Goal: Task Accomplishment & Management: Manage account settings

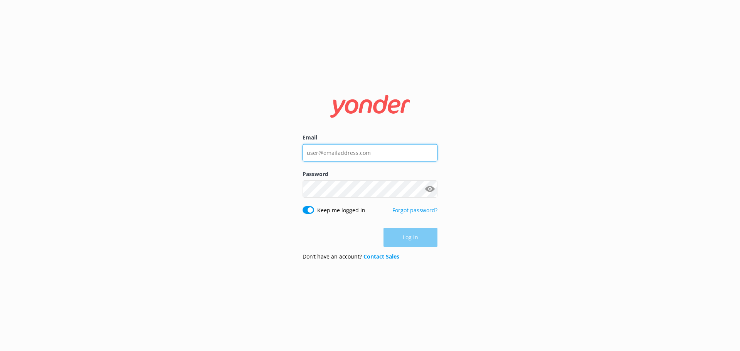
click at [333, 149] on input "Email" at bounding box center [369, 152] width 135 height 17
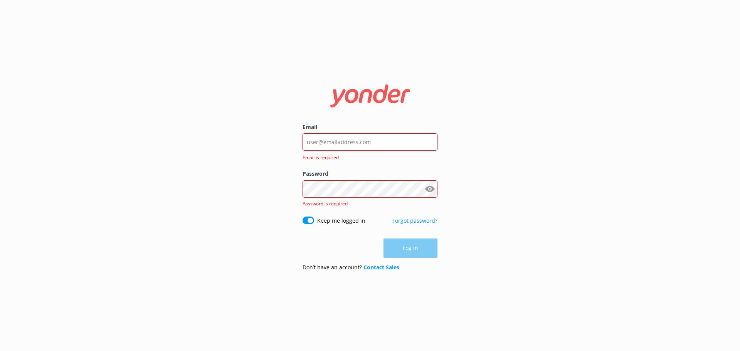
click at [346, 141] on input "Email" at bounding box center [369, 141] width 135 height 17
type input "[PERSON_NAME][EMAIL_ADDRESS][DOMAIN_NAME]"
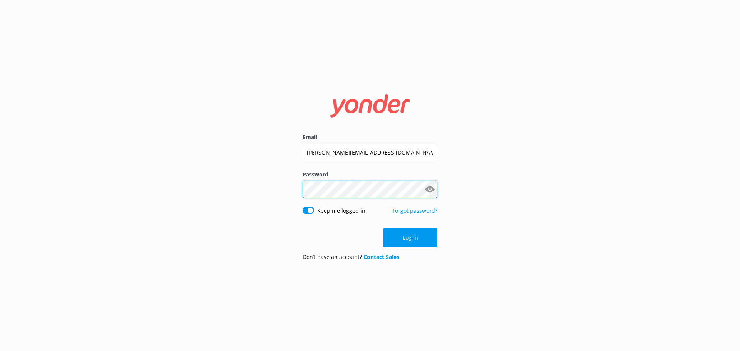
click button "Log in" at bounding box center [410, 237] width 54 height 19
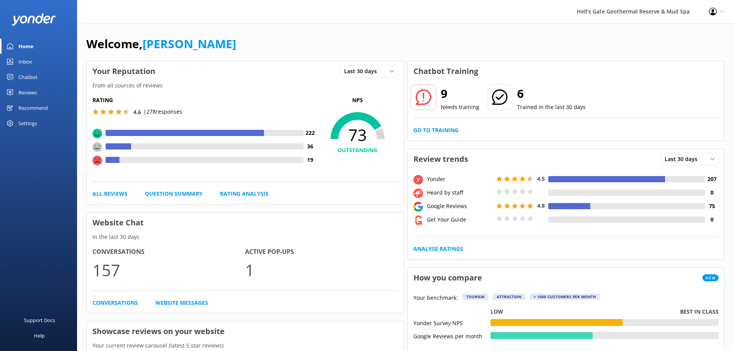
click at [39, 124] on div "Settings" at bounding box center [38, 123] width 77 height 15
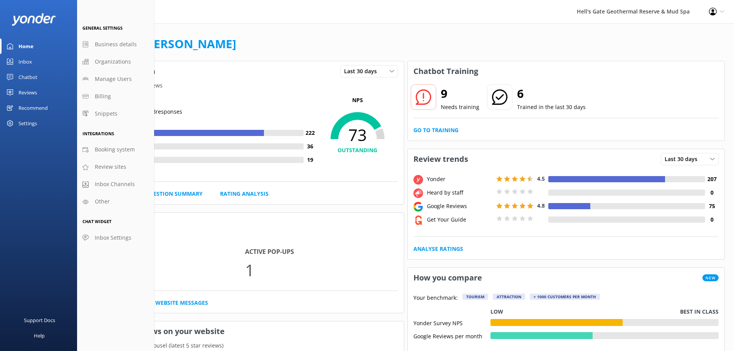
click at [23, 106] on div "Recommend" at bounding box center [32, 107] width 29 height 15
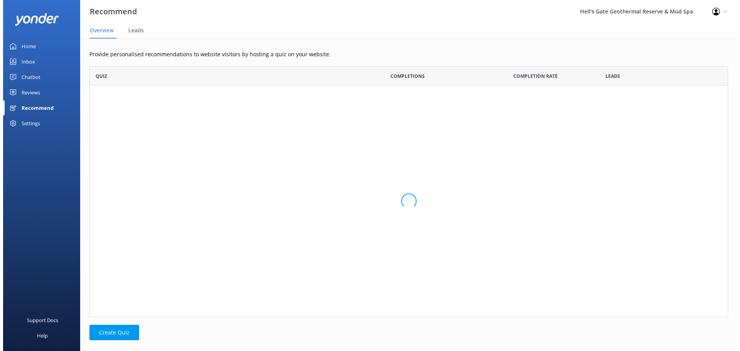
scroll to position [245, 633]
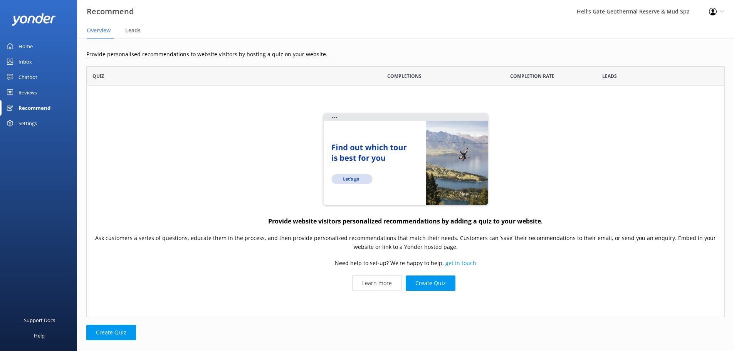
click at [25, 121] on div "Settings" at bounding box center [27, 123] width 18 height 15
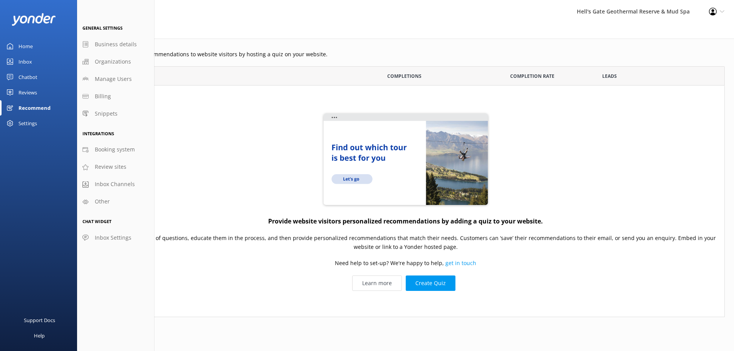
click at [27, 76] on div "Chatbot" at bounding box center [27, 76] width 19 height 15
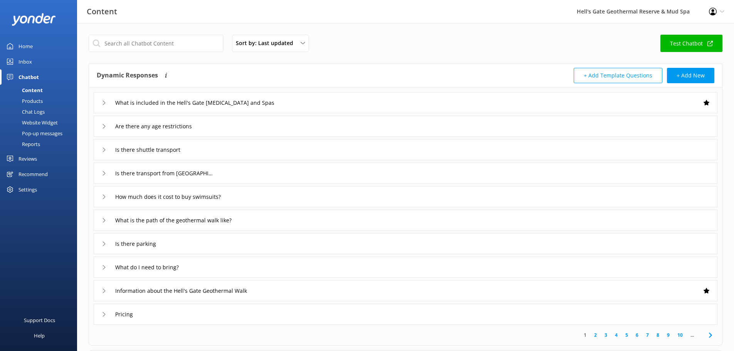
click at [32, 119] on div "Website Widget" at bounding box center [31, 122] width 53 height 11
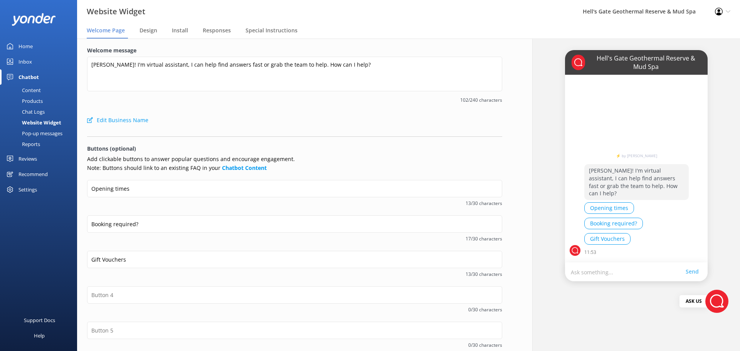
click at [34, 135] on div "Pop-up messages" at bounding box center [34, 133] width 58 height 11
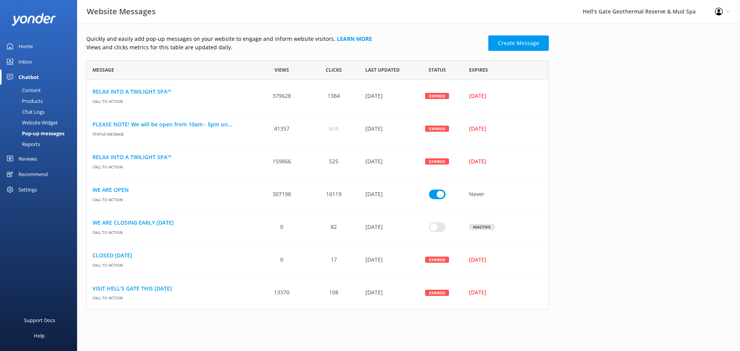
scroll to position [6, 6]
click at [512, 40] on link "Create Message" at bounding box center [518, 42] width 60 height 15
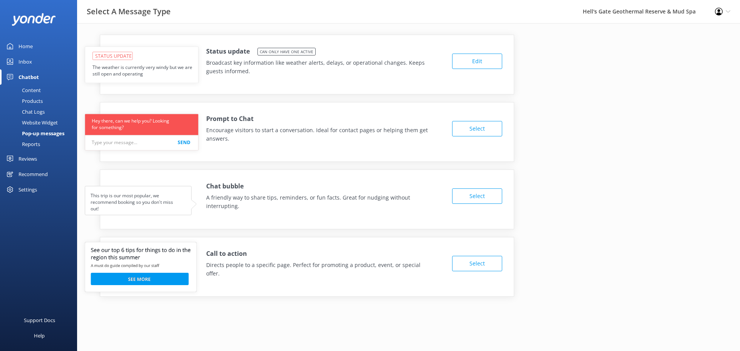
click at [466, 64] on button "Edit" at bounding box center [477, 61] width 50 height 15
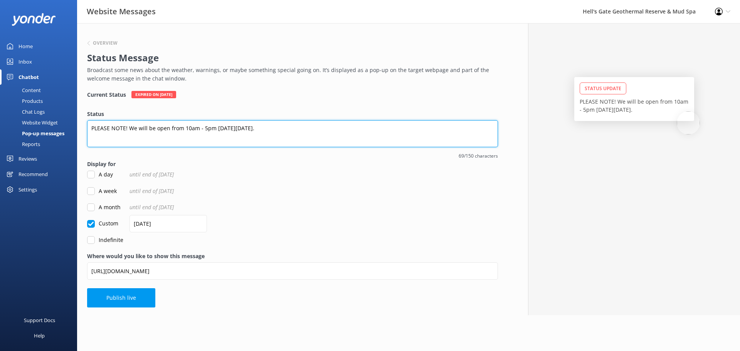
click at [323, 125] on textarea "PLEASE NOTE! We will be open from 10am - 5pm [DATE][DATE]." at bounding box center [292, 133] width 411 height 27
drag, startPoint x: 323, startPoint y: 125, endPoint x: 129, endPoint y: 129, distance: 193.9
click at [129, 129] on textarea "PLEASE NOTE! We will be open from 10am - 5pm [DATE][DATE]." at bounding box center [292, 133] width 411 height 27
click at [285, 127] on textarea "PLEASE NOTE! We will be open from 10am - 5pm [DATE][DATE]." at bounding box center [292, 133] width 411 height 27
drag, startPoint x: 328, startPoint y: 133, endPoint x: 60, endPoint y: 130, distance: 268.6
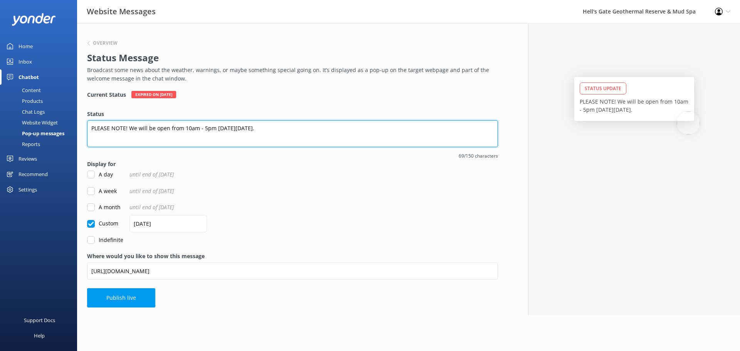
click at [69, 134] on div "Website Messages Hell's Gate Geothermal Reserve & Mud Spa Profile Settings Logo…" at bounding box center [370, 169] width 740 height 292
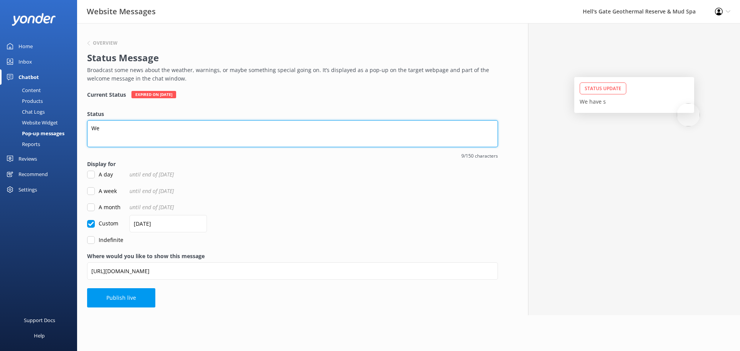
type textarea "W"
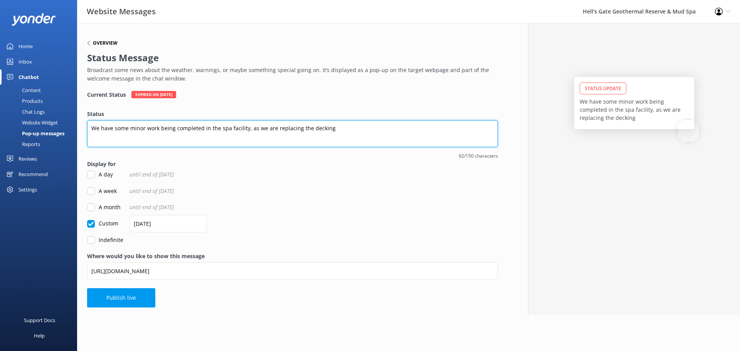
type textarea "We have some minor work being completed in the spa facility, as we are replacin…"
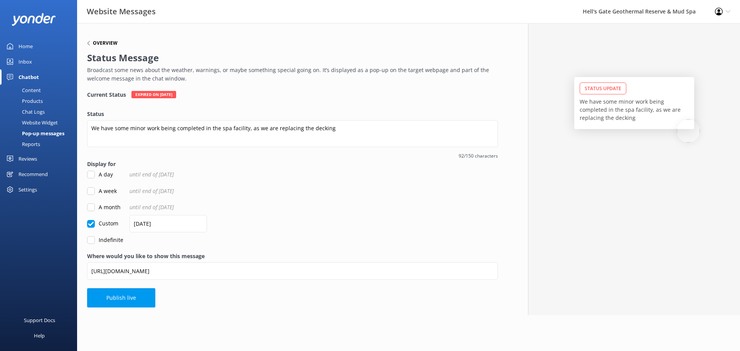
click at [108, 41] on h6 "Overview" at bounding box center [105, 43] width 25 height 5
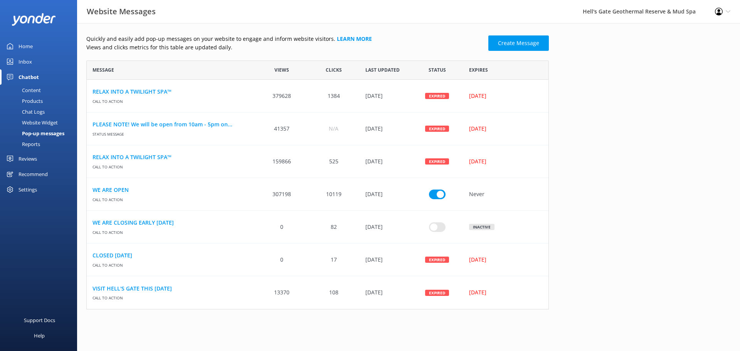
scroll to position [243, 457]
click at [515, 38] on link "Create Message" at bounding box center [518, 42] width 60 height 15
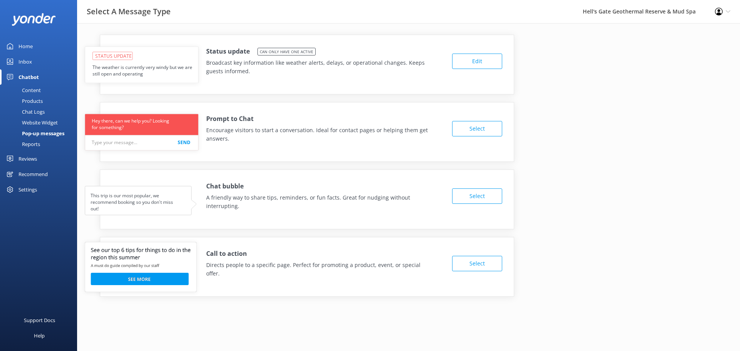
click at [461, 200] on button "Select" at bounding box center [477, 195] width 50 height 15
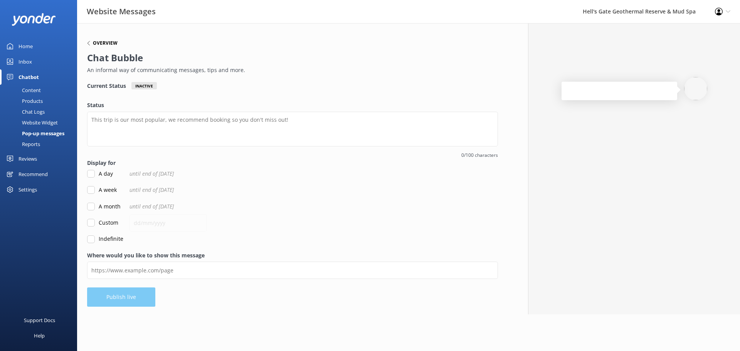
click at [91, 41] on div "Overview" at bounding box center [102, 43] width 30 height 5
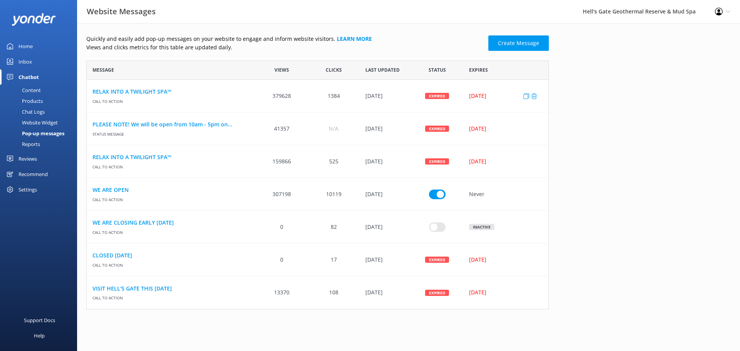
scroll to position [243, 457]
click at [509, 42] on link "Create Message" at bounding box center [518, 42] width 60 height 15
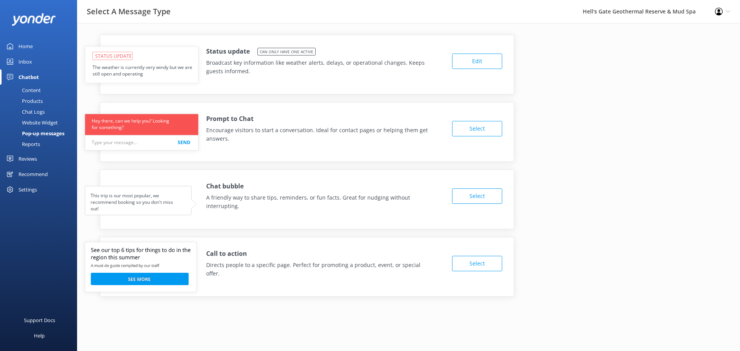
click at [464, 61] on button "Edit" at bounding box center [477, 61] width 50 height 15
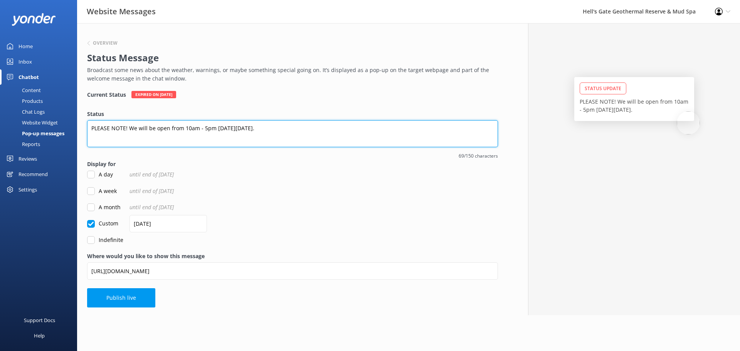
click at [310, 129] on textarea "PLEASE NOTE! We will be open from 10am - 5pm [DATE][DATE]." at bounding box center [292, 133] width 411 height 27
drag, startPoint x: 322, startPoint y: 129, endPoint x: 35, endPoint y: 130, distance: 287.8
click at [35, 130] on div "Website Messages Hell's Gate Geothermal Reserve & Mud Spa Profile Settings Logo…" at bounding box center [370, 169] width 740 height 292
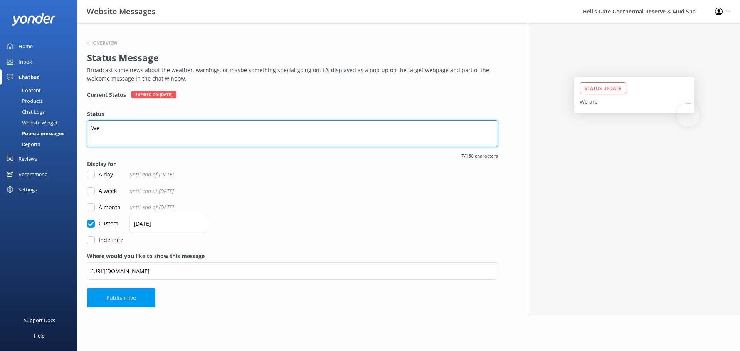
type textarea "W"
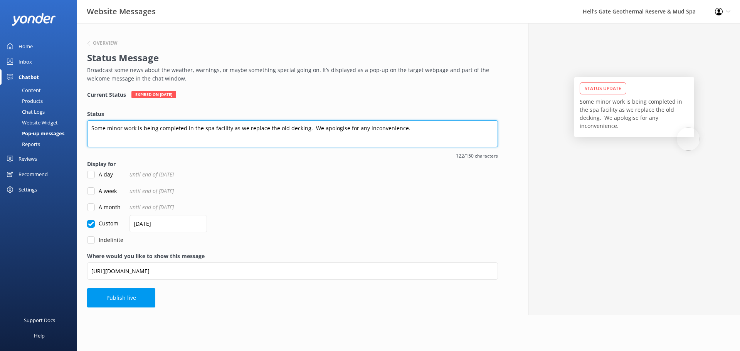
click at [308, 129] on textarea "Some minor work is being completed in the spa facility as we replace the old de…" at bounding box center [292, 133] width 411 height 27
type textarea "Some minor work is being completed in the spa facility as we replace the old de…"
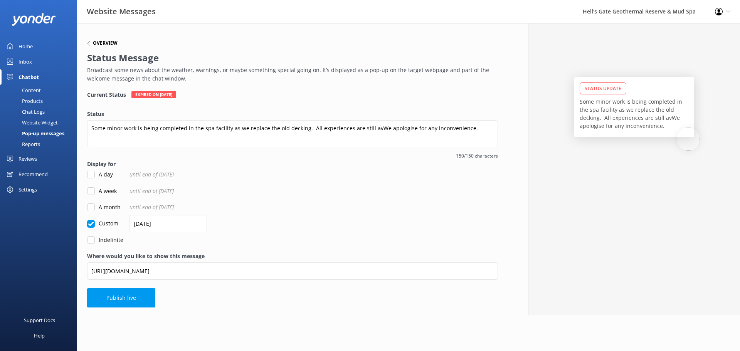
click at [89, 45] on icon at bounding box center [88, 43] width 5 height 5
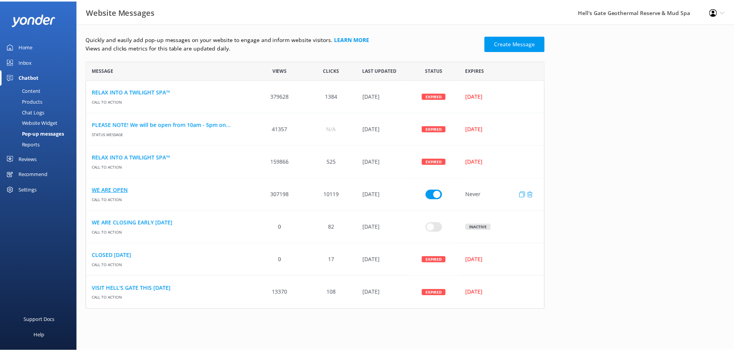
scroll to position [243, 457]
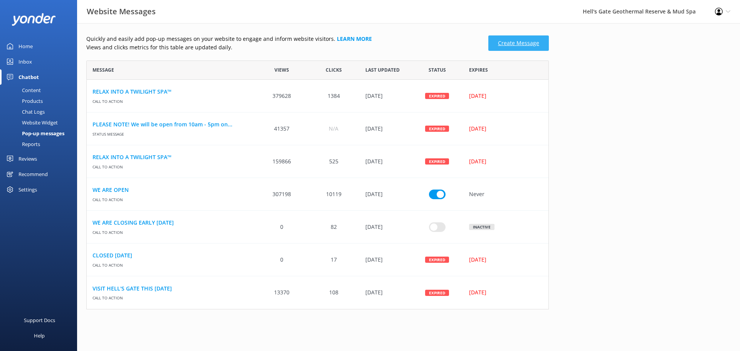
click at [524, 38] on link "Create Message" at bounding box center [518, 42] width 60 height 15
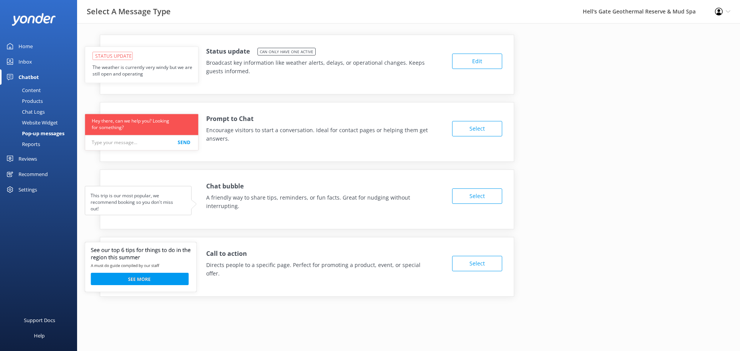
click at [490, 259] on button "Select" at bounding box center [477, 263] width 50 height 15
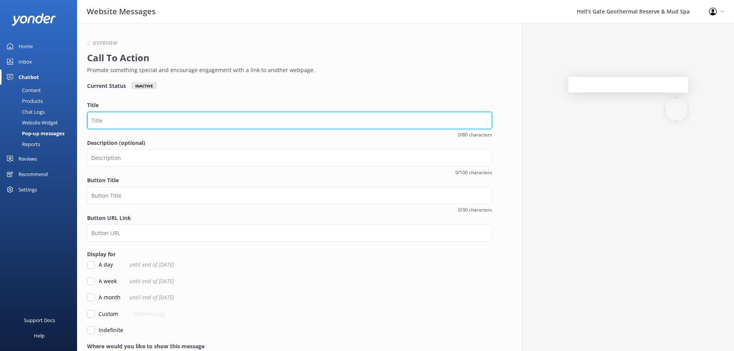
click at [148, 115] on input "Title" at bounding box center [289, 120] width 405 height 17
type input "M"
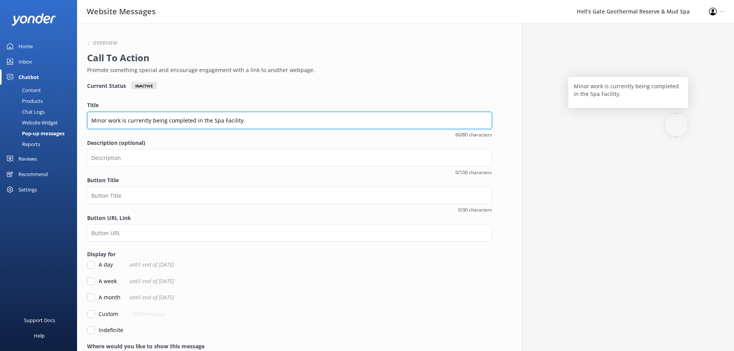
click at [96, 118] on input "Minor work is currently being completed in the Spa Facility." at bounding box center [289, 120] width 405 height 17
click at [91, 120] on input "Minor work is currently being completed in the Spa Facility." at bounding box center [289, 120] width 405 height 17
click at [109, 121] on input "Minor work is currently being completed in the Spa Facility." at bounding box center [289, 120] width 405 height 17
click at [107, 122] on input "Minor work is currently being completed in the Spa Facility." at bounding box center [289, 120] width 405 height 17
click at [266, 117] on input "Minor work is currently being completed in the Spa Facility." at bounding box center [289, 120] width 405 height 17
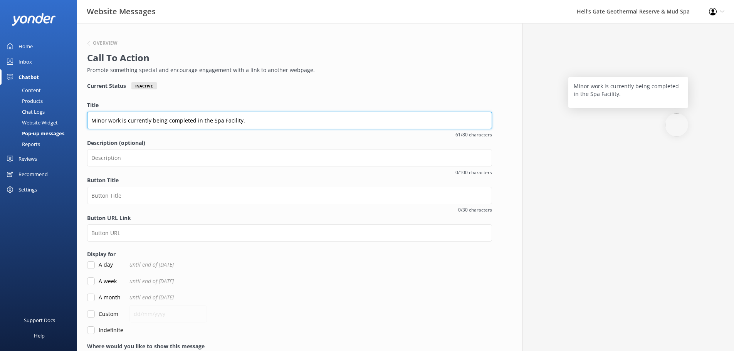
type input "Minor work is currently being completed in the Spa Facility."
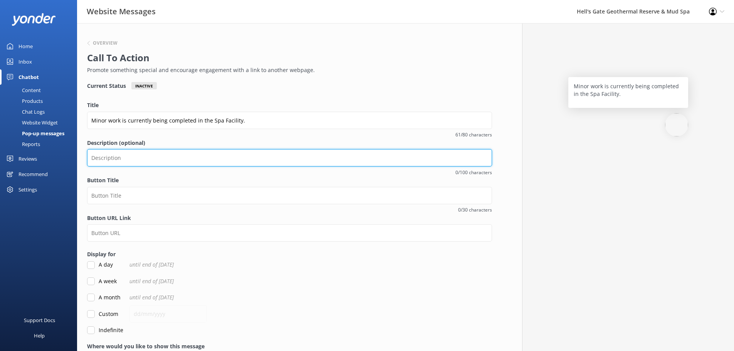
click at [194, 164] on input "Description (optional)" at bounding box center [289, 157] width 405 height 17
type input "W"
click at [123, 165] on input "Description (optional)" at bounding box center [289, 158] width 405 height 17
click at [119, 161] on input "Description (optional)" at bounding box center [289, 158] width 405 height 17
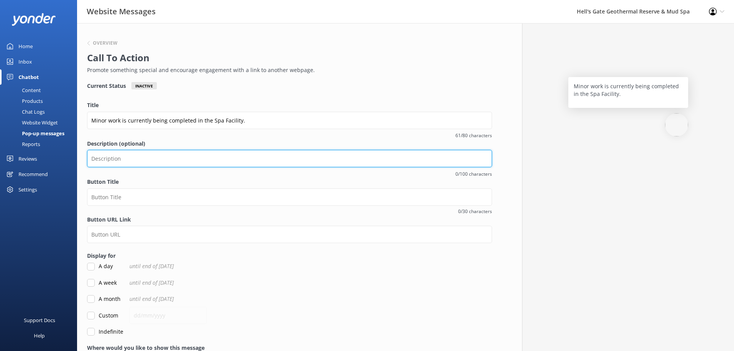
click at [101, 164] on input "Description (optional)" at bounding box center [289, 158] width 405 height 17
type input "All experiences are available as usual, and we apologise for any inconvenience."
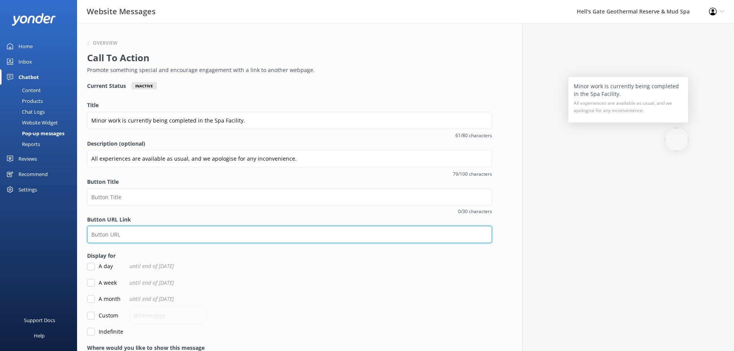
click at [129, 231] on input "Button URL Link" at bounding box center [289, 234] width 405 height 17
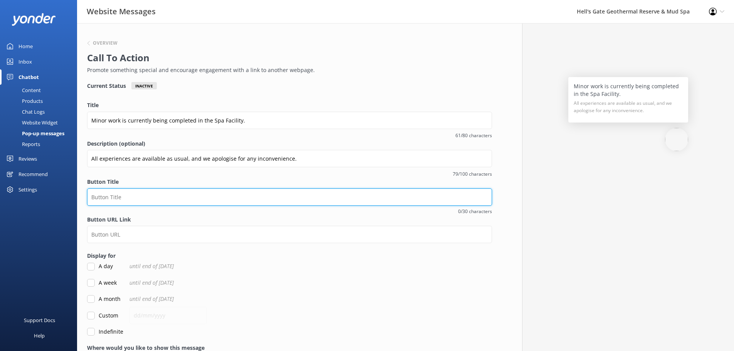
click at [135, 198] on input "Button Title" at bounding box center [289, 196] width 405 height 17
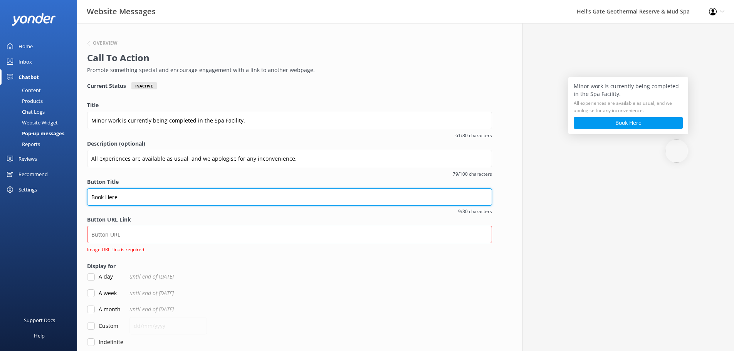
type input "Book Here"
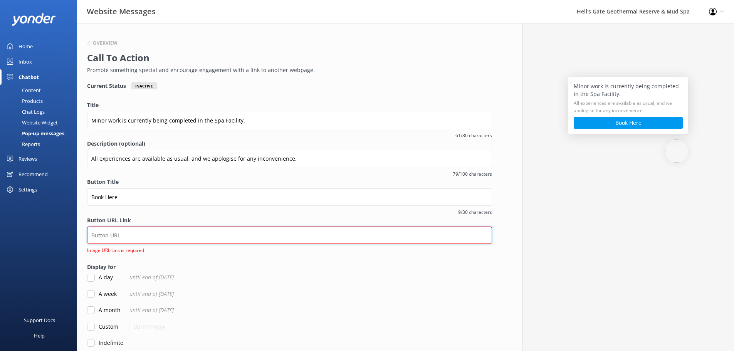
click at [134, 237] on input "Button URL Link" at bounding box center [289, 235] width 405 height 17
paste input "[URL][DOMAIN_NAME]"
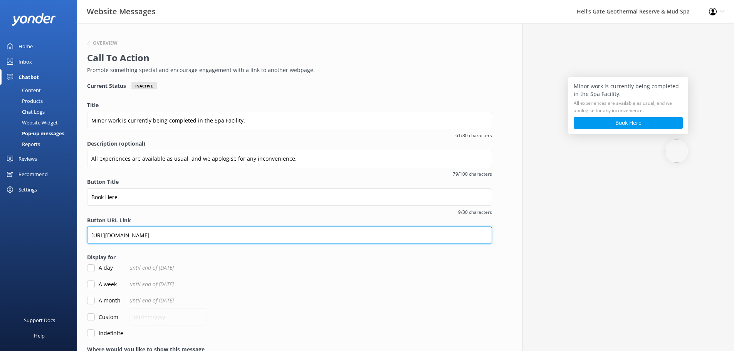
type input "[URL][DOMAIN_NAME]"
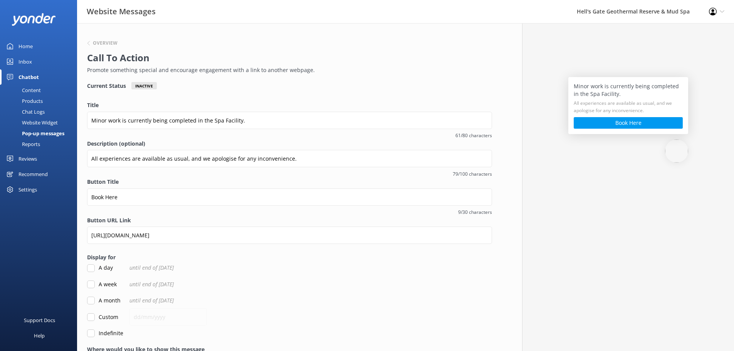
click at [372, 269] on div "A day until end of [DATE]" at bounding box center [289, 268] width 405 height 8
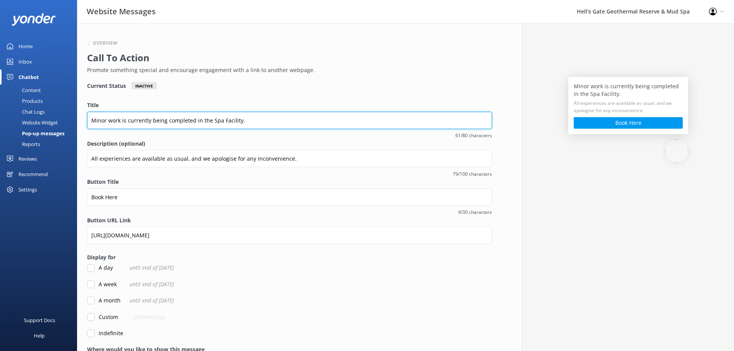
click at [91, 119] on input "Minor work is currently being completed in the Spa Facility." at bounding box center [289, 120] width 405 height 17
click at [297, 125] on input "Minor work is currently being completed in the Spa Facility." at bounding box center [289, 120] width 405 height 17
type input "Minor work is currently being completed in the Spa Facility."
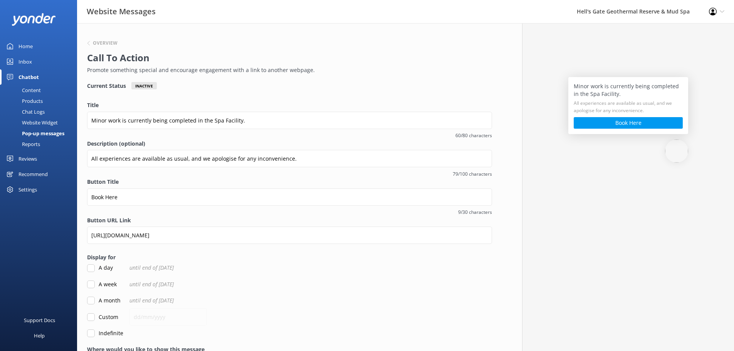
click at [253, 178] on label "Button Title" at bounding box center [289, 182] width 405 height 8
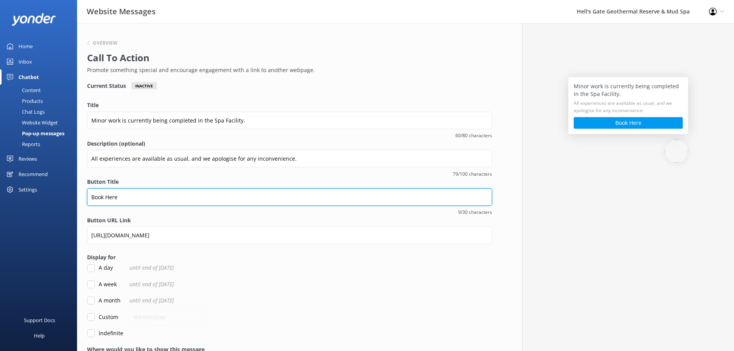
click at [253, 188] on input "Book Here" at bounding box center [289, 196] width 405 height 17
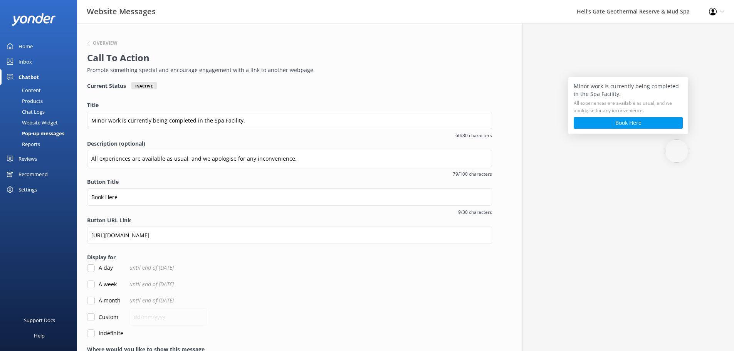
click at [245, 176] on span "79/100 characters" at bounding box center [289, 173] width 405 height 7
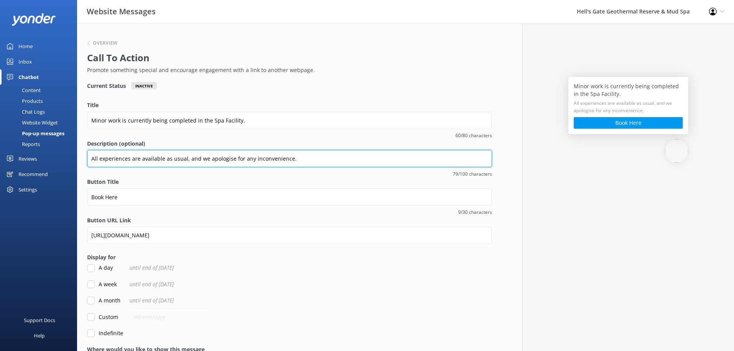
click at [299, 153] on input "All experiences are available as usual, and we apologise for any inconvenience." at bounding box center [289, 158] width 405 height 17
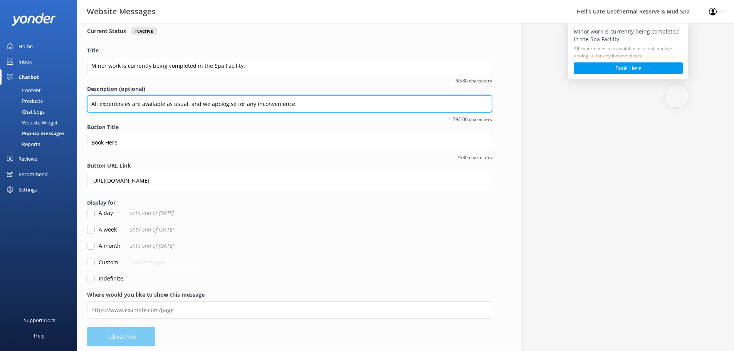
scroll to position [58, 0]
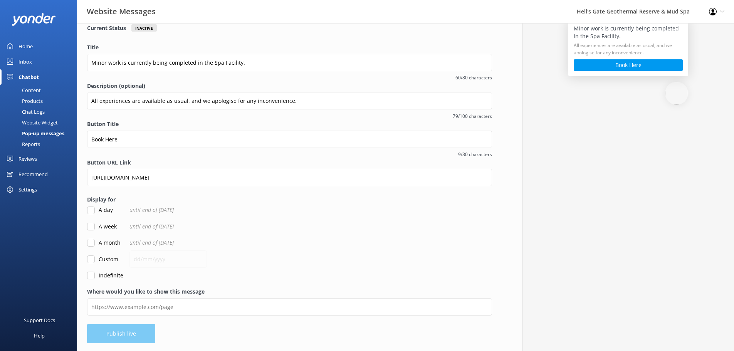
click at [93, 258] on input "Custom" at bounding box center [91, 259] width 8 height 8
checkbox input "true"
click at [158, 264] on input "text" at bounding box center [167, 258] width 77 height 17
click at [91, 226] on input "A week" at bounding box center [91, 227] width 8 height 8
checkbox input "true"
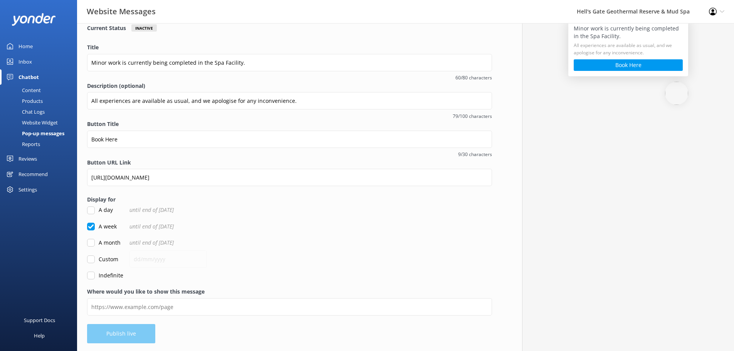
click at [88, 260] on input "Custom" at bounding box center [91, 259] width 8 height 8
checkbox input "true"
checkbox input "false"
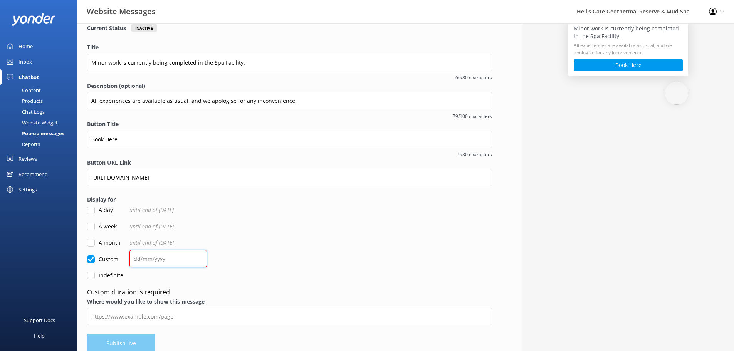
click at [160, 260] on input "text" at bounding box center [167, 258] width 77 height 17
click at [152, 257] on input "text" at bounding box center [167, 258] width 77 height 17
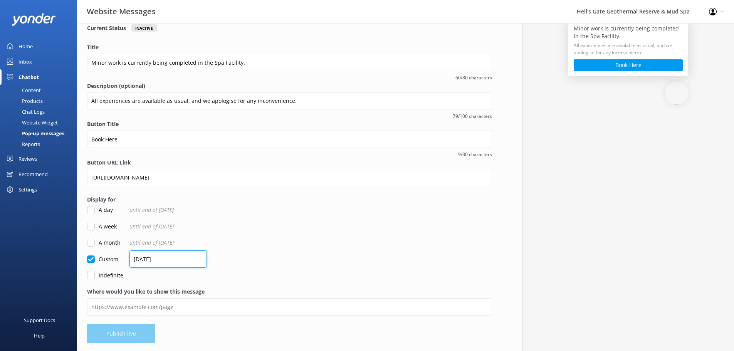
type input "[DATE]"
click at [384, 242] on div "A month until end of [DATE]" at bounding box center [289, 242] width 405 height 8
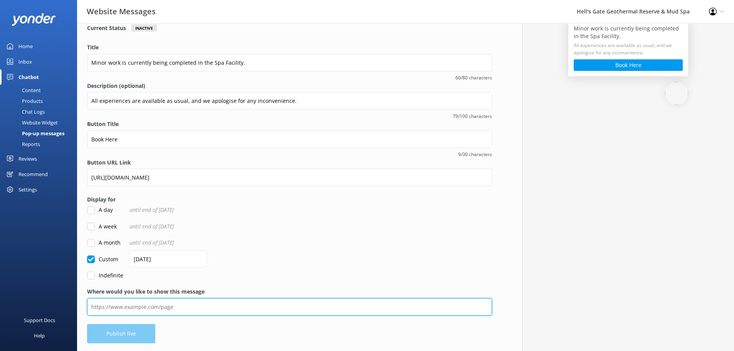
click at [131, 302] on input "Where would you like to show this message" at bounding box center [289, 306] width 405 height 17
paste input "[URL][DOMAIN_NAME]"
type input "[URL][DOMAIN_NAME]"
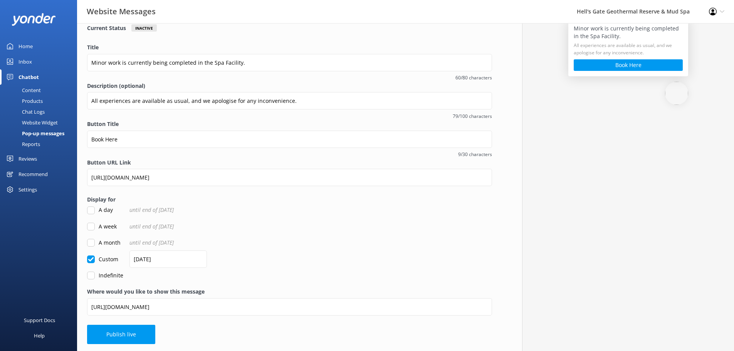
click at [295, 262] on div "Custom [DATE]" at bounding box center [289, 259] width 405 height 8
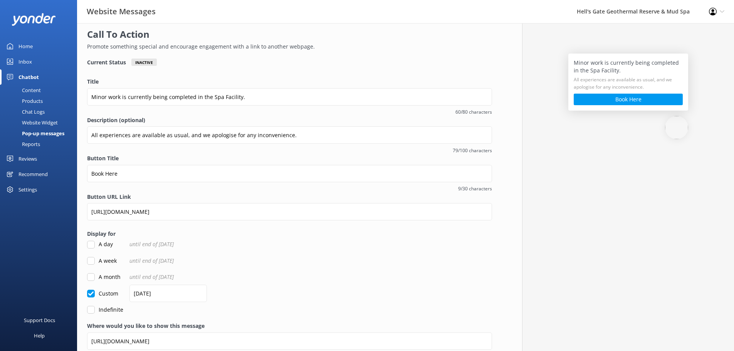
scroll to position [0, 0]
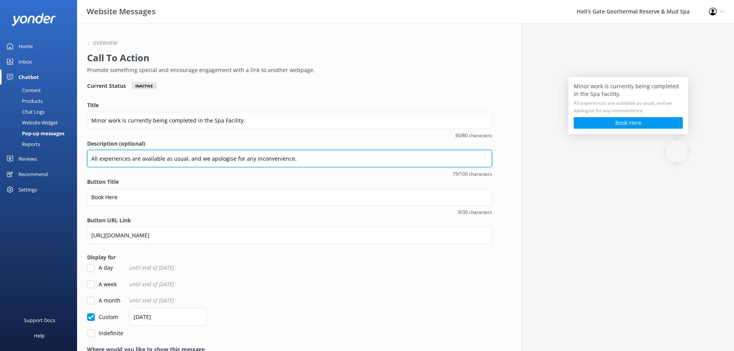
click at [93, 158] on input "All experiences are available as usual, and we apologise for any inconvenience." at bounding box center [289, 158] width 405 height 17
click at [190, 160] on input "All experiences are available as usual, and we apologise for any inconvenience." at bounding box center [289, 158] width 405 height 17
click at [184, 157] on input "All experiences are available as usual, and we apologise for any inconvenience." at bounding box center [289, 158] width 405 height 17
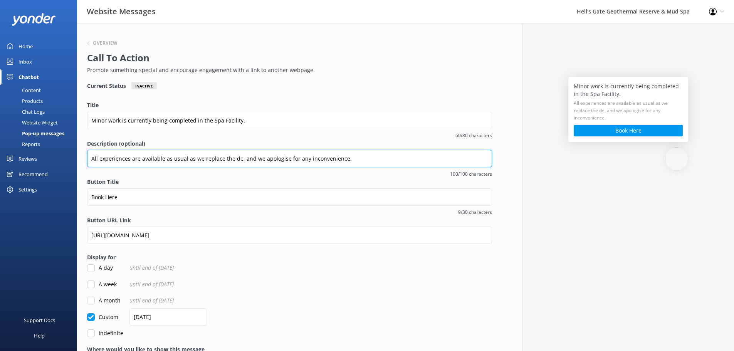
click at [188, 157] on input "All experiences are available as usual as we replace the de, and we apologise f…" at bounding box center [289, 158] width 405 height 17
click at [186, 158] on input "All experiences are available as usual as we replace the de, and we apologise f…" at bounding box center [289, 158] width 405 height 17
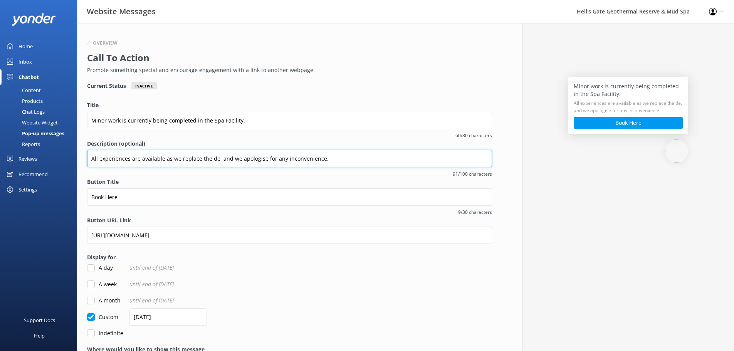
click at [216, 160] on input "All experiences are available as we replace the de, and we apologise for any in…" at bounding box center [289, 158] width 405 height 17
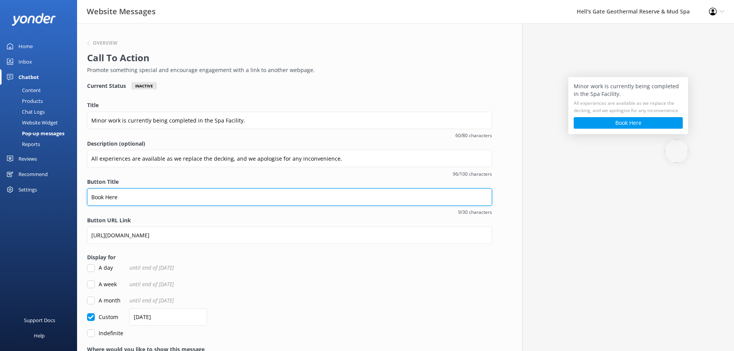
click at [381, 194] on input "Book Here" at bounding box center [289, 196] width 405 height 17
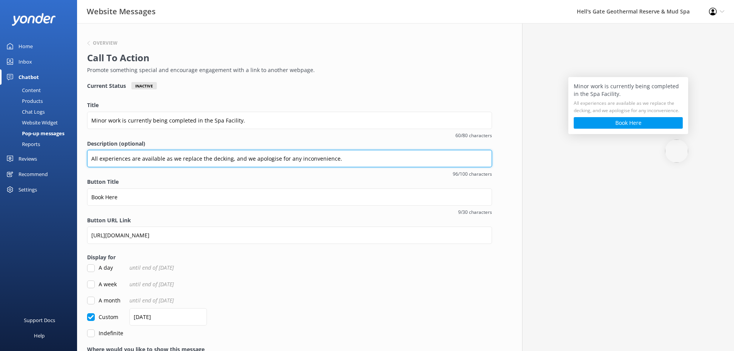
click at [141, 158] on input "All experiences are available as we replace the decking, and we apologise for a…" at bounding box center [289, 158] width 405 height 17
click at [130, 159] on input "All experiences are available as we replace the decking, and we apologise for a…" at bounding box center [289, 158] width 405 height 17
drag, startPoint x: 128, startPoint y: 159, endPoint x: 132, endPoint y: 160, distance: 3.9
click at [128, 159] on input "All experiences are available as we replace the decking, and we apologise for a…" at bounding box center [289, 158] width 405 height 17
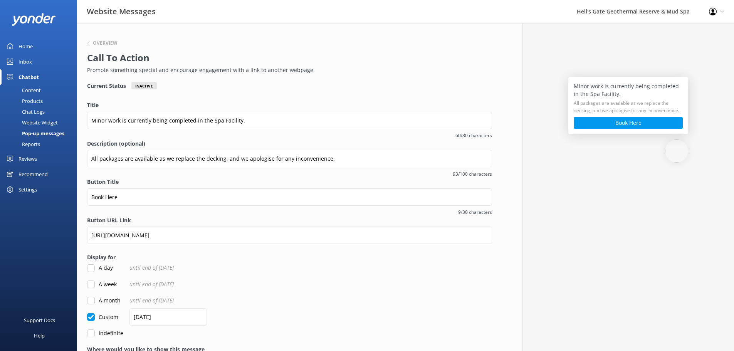
click at [191, 171] on span "93/100 characters" at bounding box center [289, 173] width 405 height 7
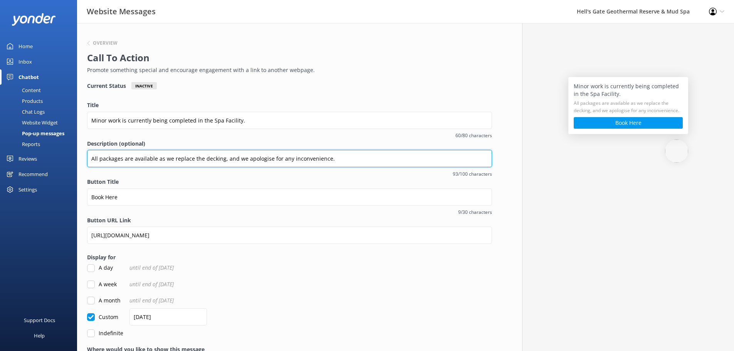
drag, startPoint x: 196, startPoint y: 149, endPoint x: 25, endPoint y: 135, distance: 171.6
click at [25, 135] on div "Website Messages Hell's Gate Geothermal Reserve & Mud Spa Profile Settings Logo…" at bounding box center [367, 216] width 734 height 386
paste input "running as usual while we replace spa decking –"
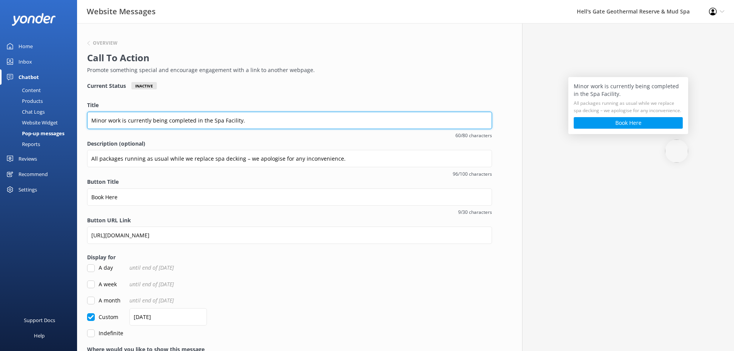
drag, startPoint x: 265, startPoint y: 120, endPoint x: 53, endPoint y: 117, distance: 212.3
click at [53, 117] on div "Website Messages Hell's Gate Geothermal Reserve & Mud Spa Profile Settings Logo…" at bounding box center [367, 216] width 734 height 386
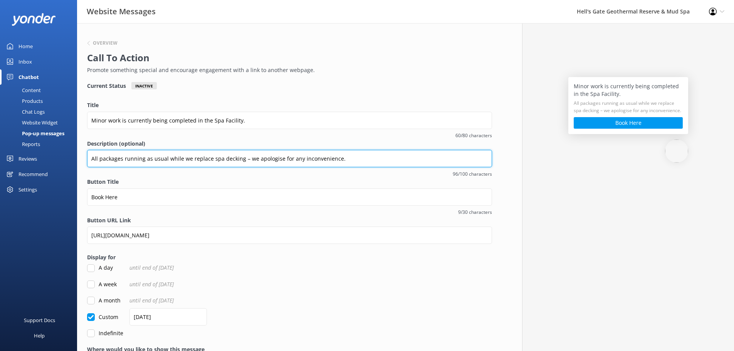
click at [245, 157] on input "All packages running as usual while we replace spa decking – we apologise for a…" at bounding box center [289, 158] width 405 height 17
click at [245, 160] on input "All packages running as usual while we replace spa decking – we apologise for a…" at bounding box center [289, 158] width 405 height 17
type input "All packages running as usual while we replace spa decking, we apologise for an…"
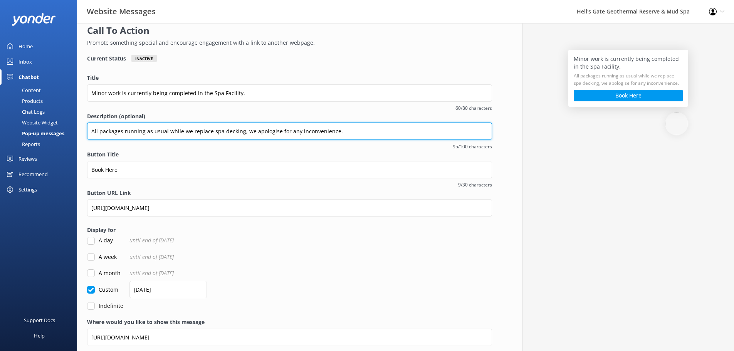
scroll to position [59, 0]
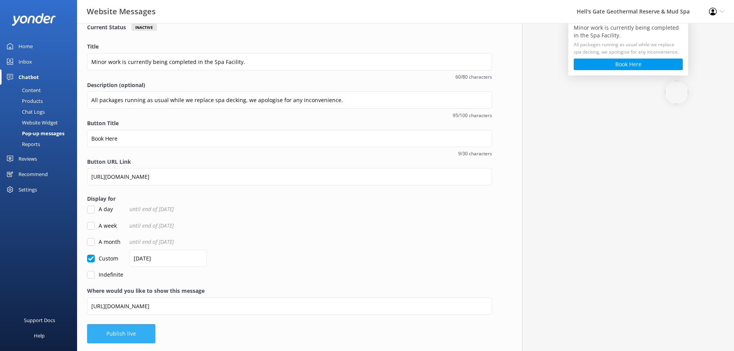
click at [141, 333] on button "Publish live" at bounding box center [121, 333] width 68 height 19
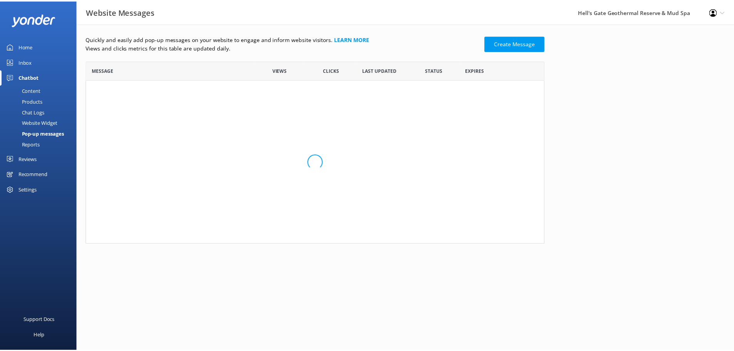
scroll to position [276, 457]
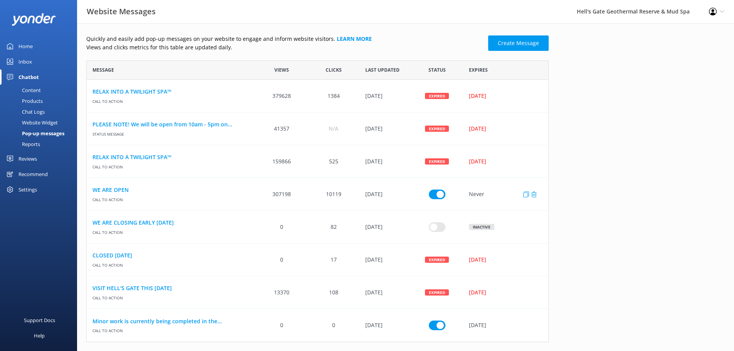
click at [436, 193] on input "row" at bounding box center [437, 194] width 17 height 10
checkbox input "false"
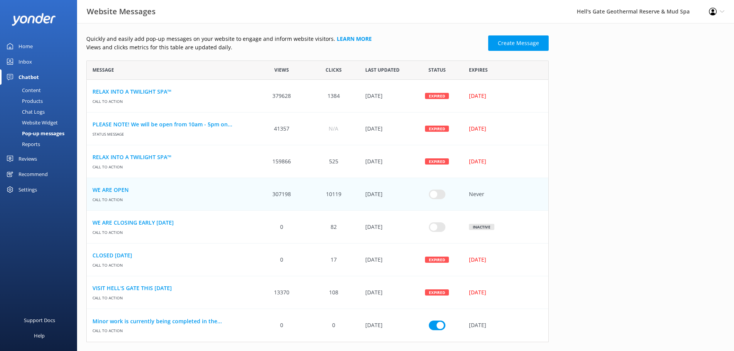
click at [624, 207] on div "Quickly and easily add pop-up messages on your website to engage and inform web…" at bounding box center [405, 190] width 657 height 334
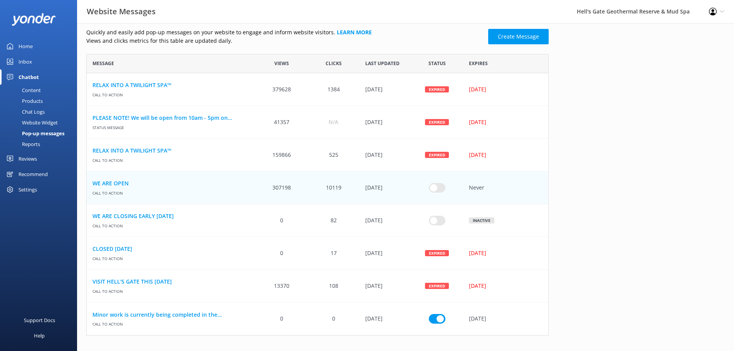
click at [140, 314] on link "Minor work is currently being completed in the..." at bounding box center [171, 315] width 158 height 8
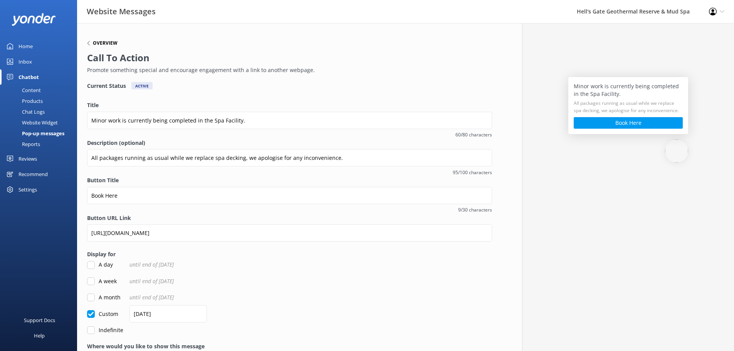
click at [99, 41] on h6 "Overview" at bounding box center [105, 43] width 25 height 5
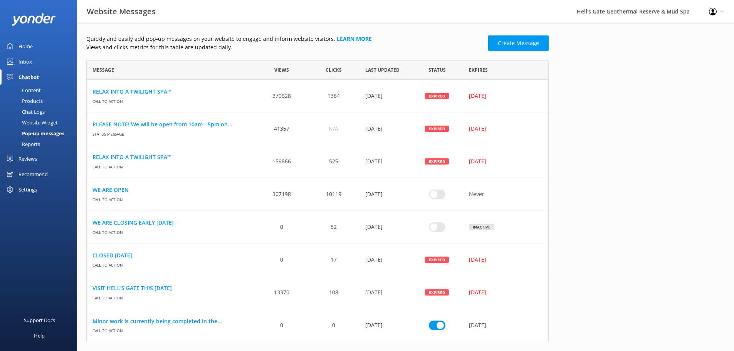
scroll to position [276, 457]
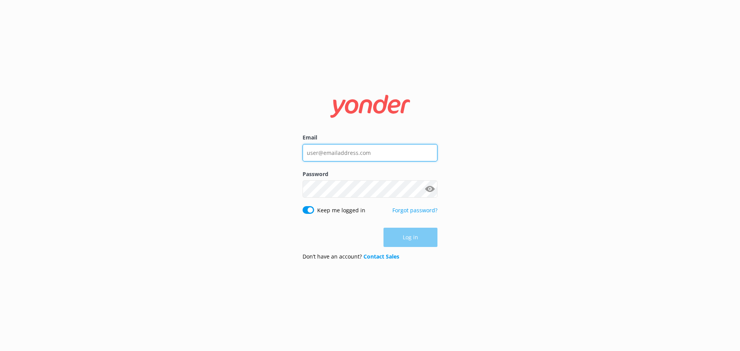
click at [340, 145] on input "Email" at bounding box center [369, 152] width 135 height 17
type input "[PERSON_NAME][EMAIL_ADDRESS][DOMAIN_NAME]"
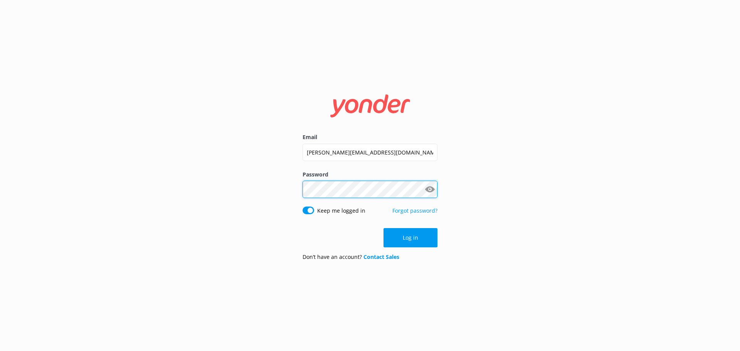
click button "Log in" at bounding box center [410, 237] width 54 height 19
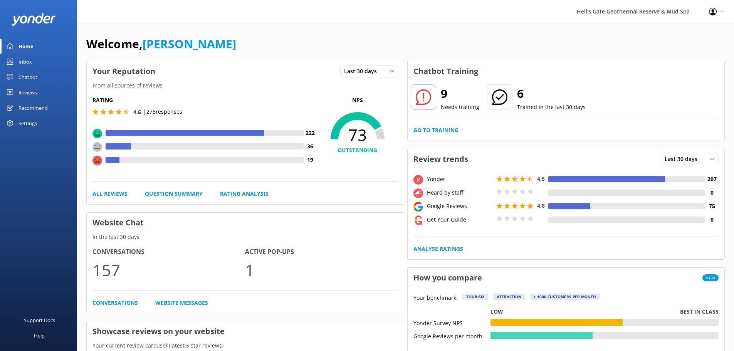
click at [27, 78] on div "Chatbot" at bounding box center [27, 76] width 19 height 15
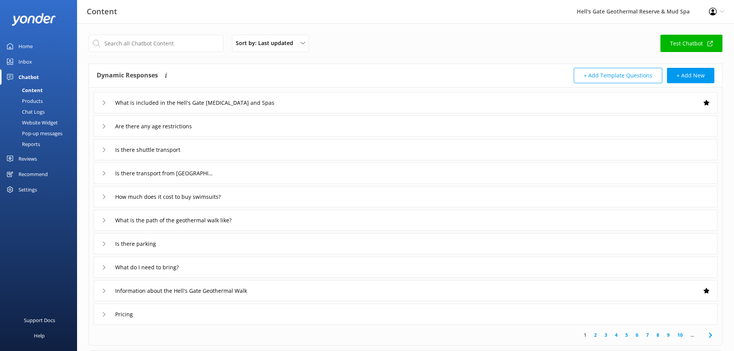
click at [33, 130] on div "Pop-up messages" at bounding box center [34, 133] width 58 height 11
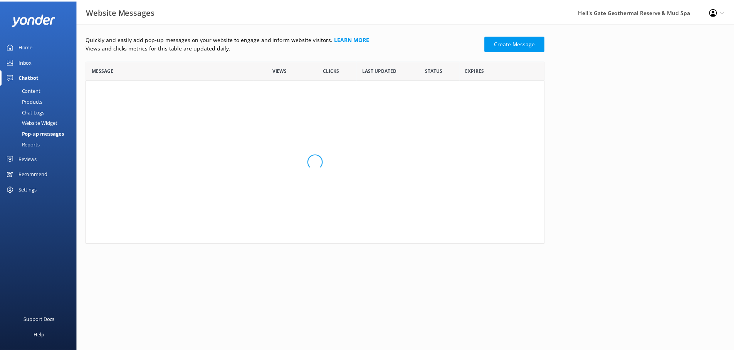
scroll to position [243, 457]
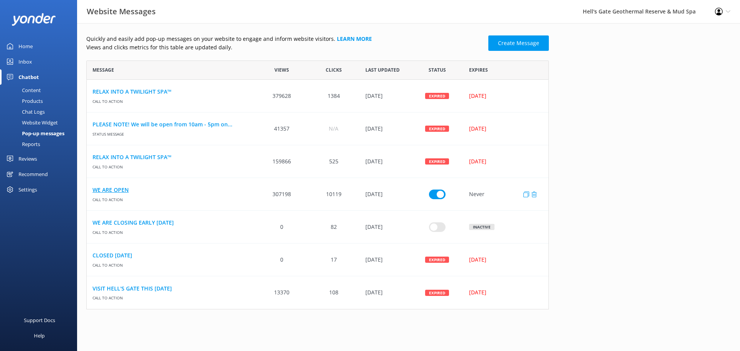
click at [104, 191] on link "WE ARE OPEN" at bounding box center [171, 190] width 158 height 8
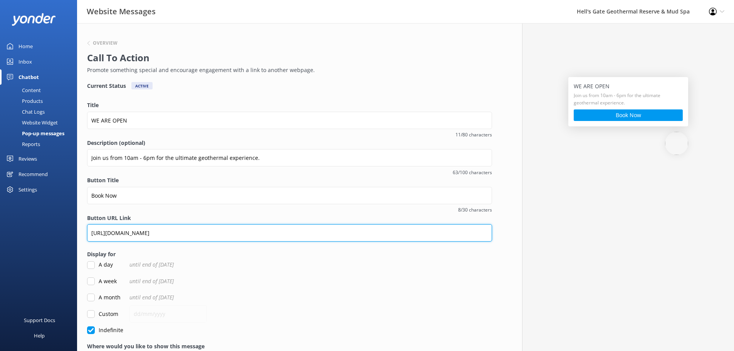
drag, startPoint x: 194, startPoint y: 234, endPoint x: 57, endPoint y: 232, distance: 136.4
click at [57, 232] on div "Website Messages Hell's Gate Geothermal Reserve & Mud Spa Profile Settings Logo…" at bounding box center [367, 214] width 734 height 383
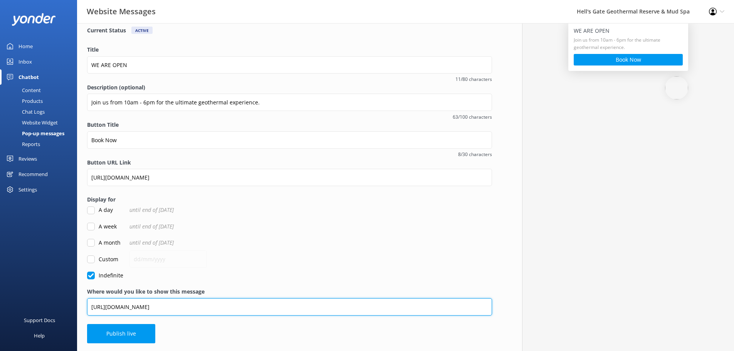
drag, startPoint x: 113, startPoint y: 310, endPoint x: 80, endPoint y: 303, distance: 34.2
click at [48, 307] on div "Website Messages Hell's Gate Geothermal Reserve & Mud Spa Profile Settings Logo…" at bounding box center [367, 159] width 734 height 383
